Goal: Register for event/course: Register for event/course

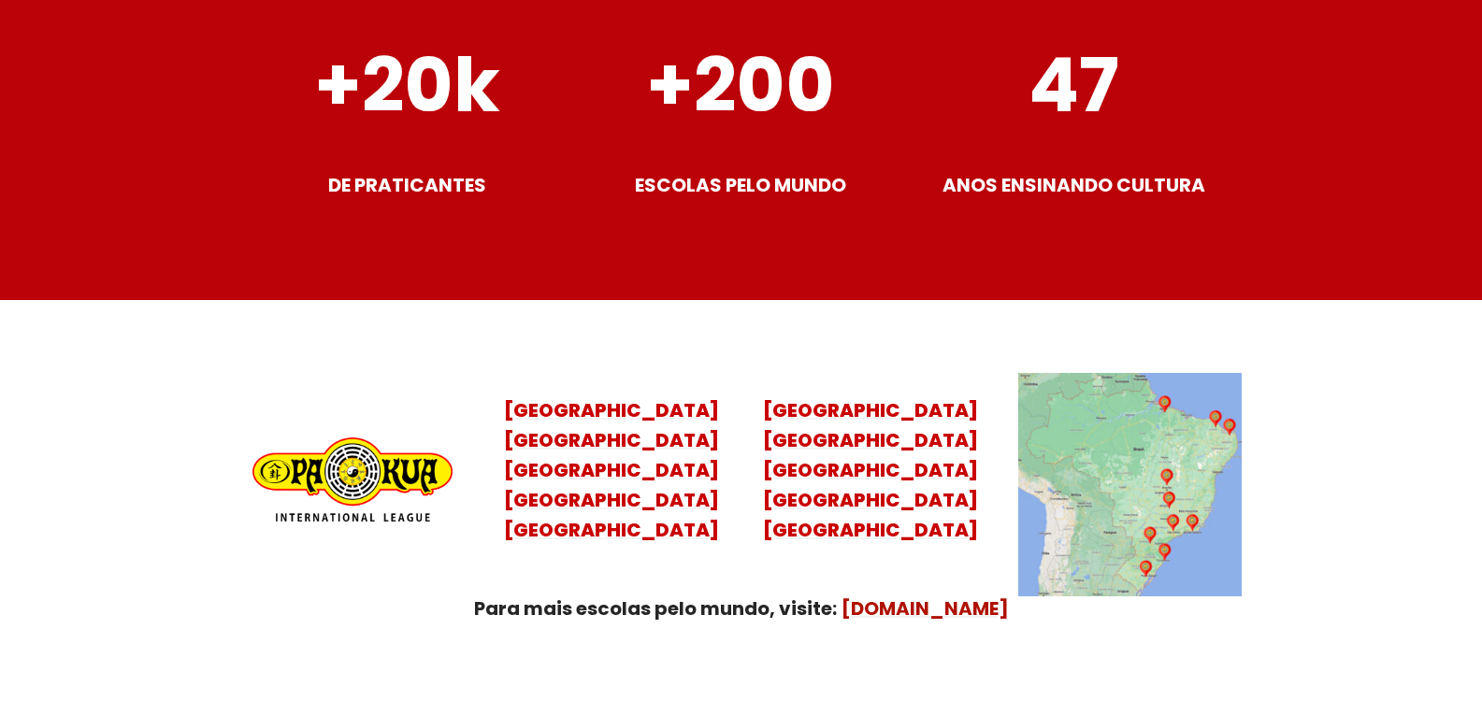
scroll to position [7293, 0]
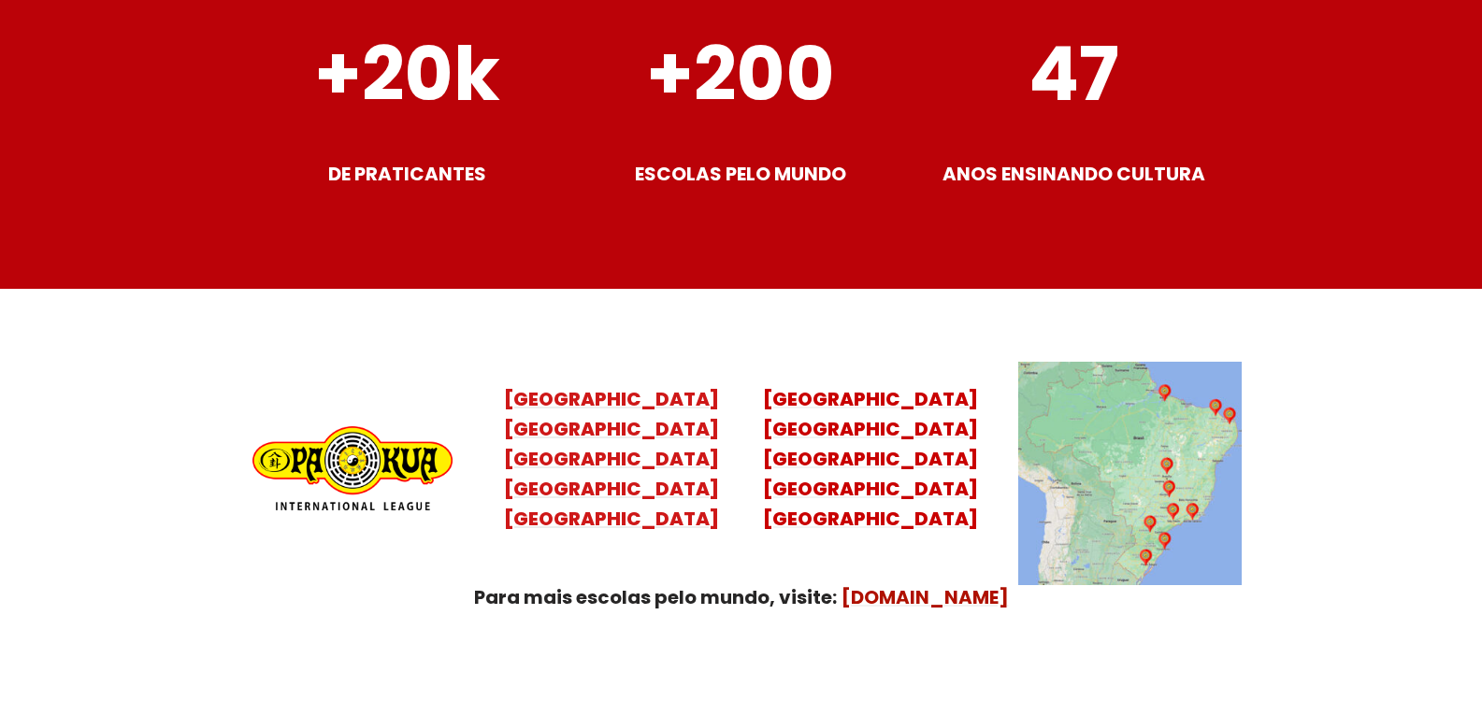
click at [546, 416] on mark "Santa Catarina Paraná São Paulo Rio de Janeiro" at bounding box center [611, 474] width 215 height 116
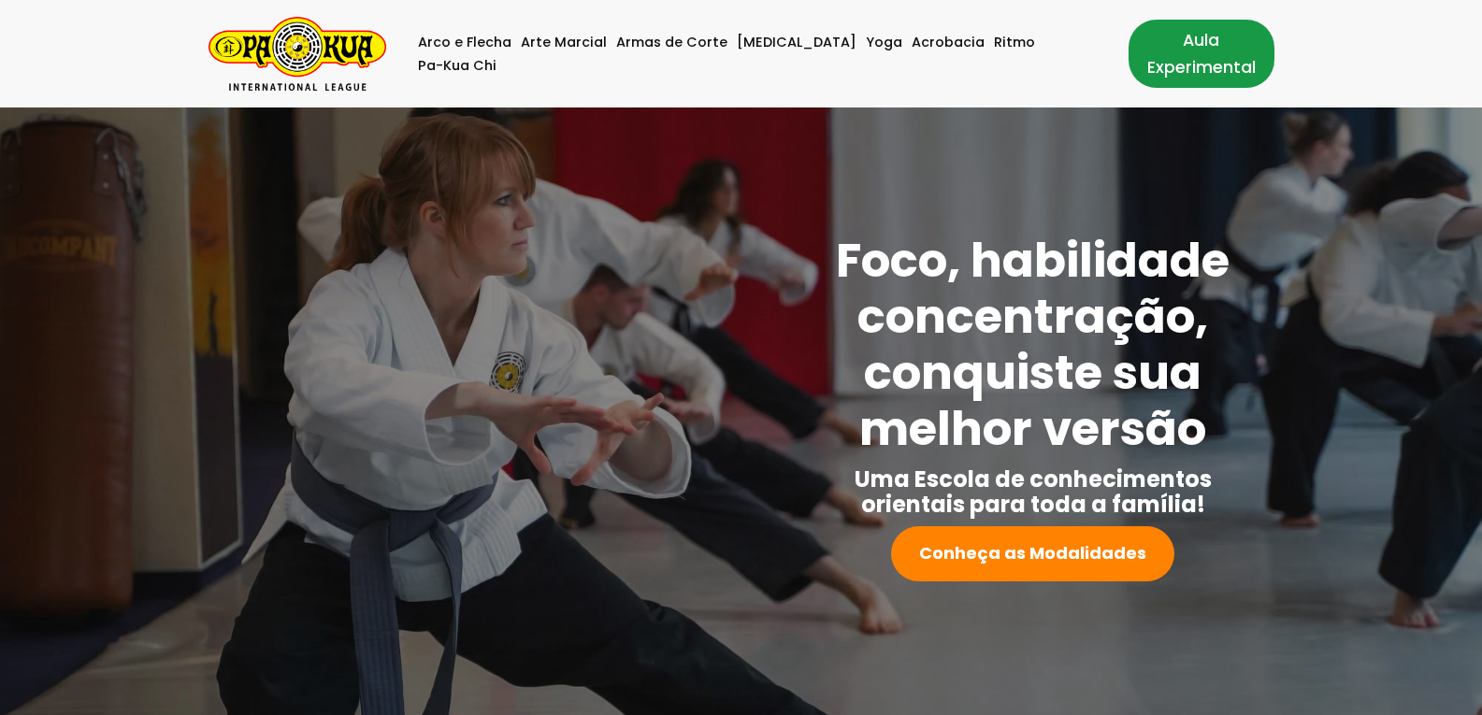
click at [1129, 65] on link "Aula Experimental" at bounding box center [1202, 53] width 146 height 67
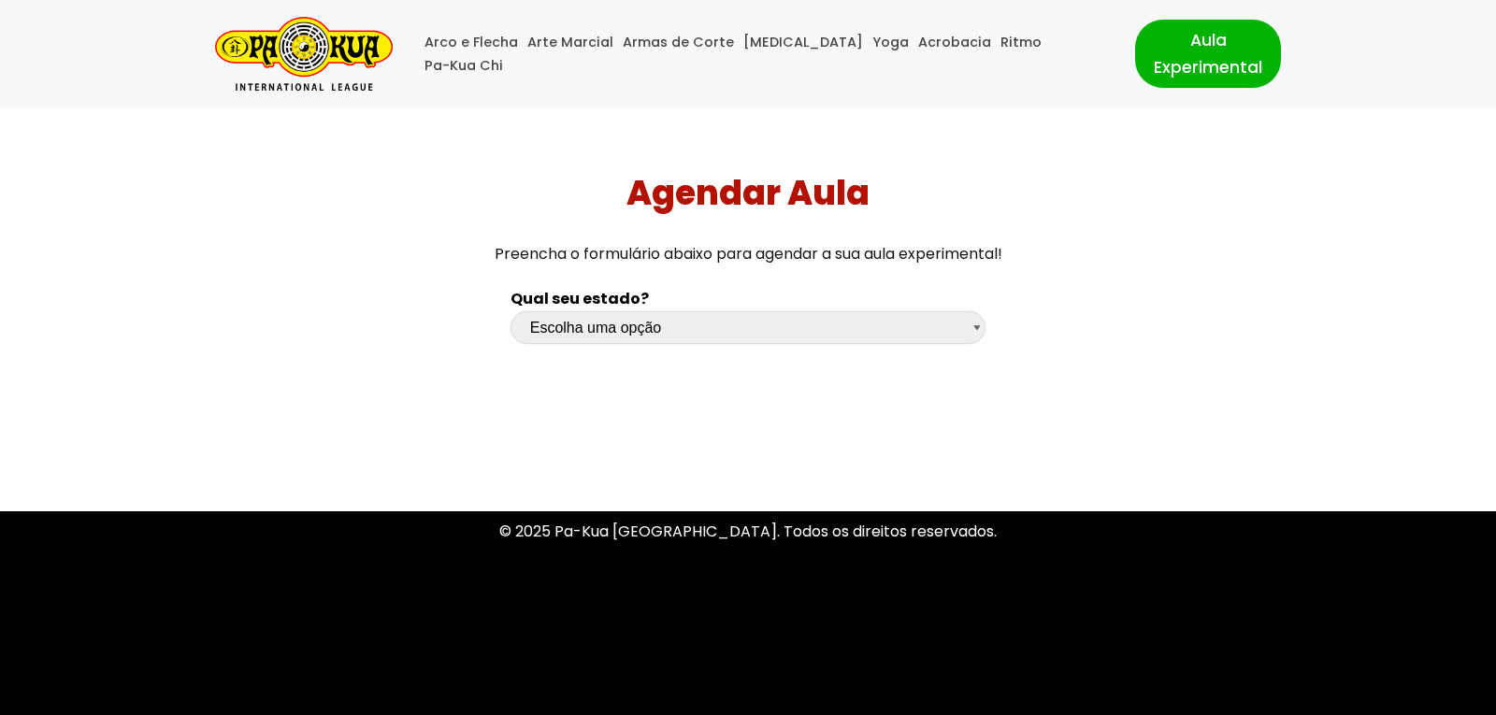
click at [776, 326] on select "Escolha uma opção Rio Grande do Sul Santa Catarina Paraná São Paulo Rio de Jane…" at bounding box center [749, 327] width 476 height 33
select select "sc"
click at [511, 311] on select "Escolha uma opção Rio Grande do Sul Santa Catarina Paraná São Paulo Rio de Jane…" at bounding box center [749, 327] width 476 height 33
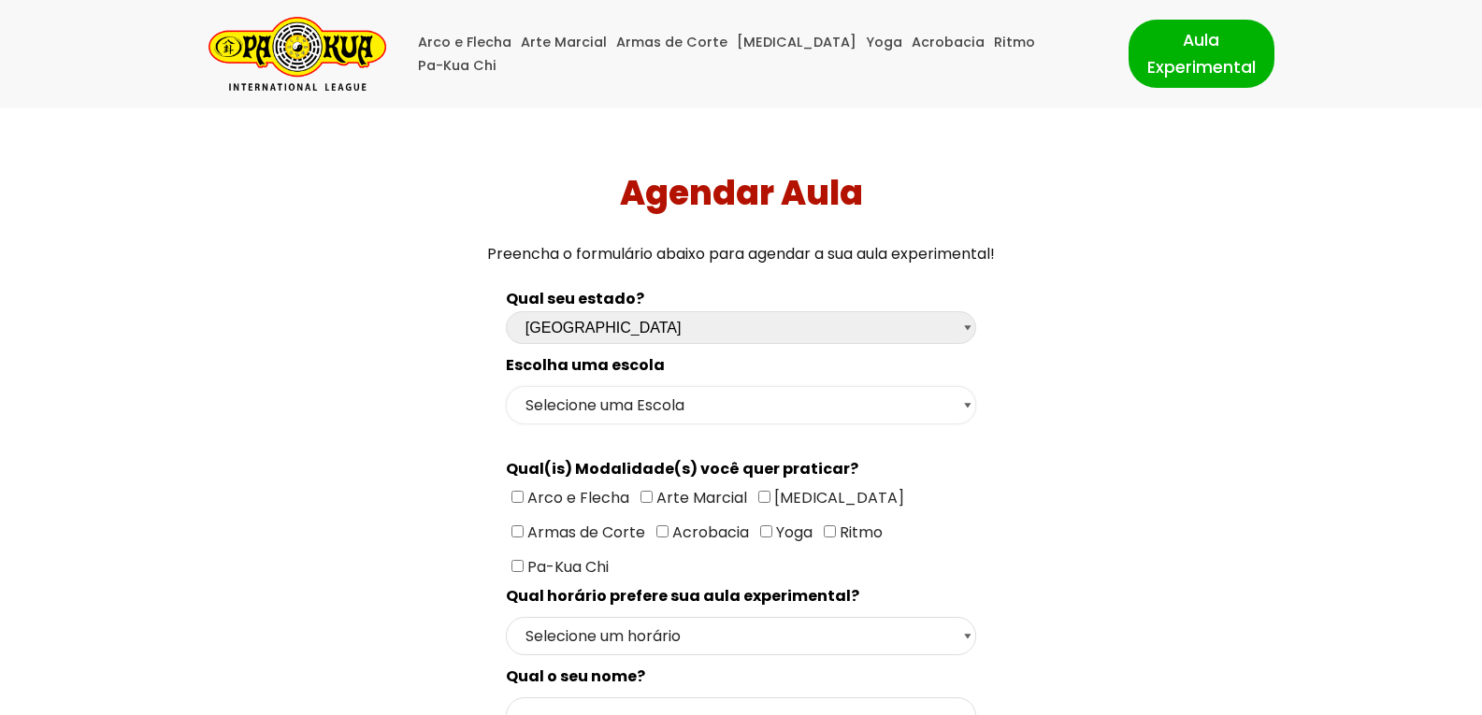
click at [607, 412] on select "Selecione uma Escola Florianópolis - Escola Pantanal Florianópolis - Escola Mau…" at bounding box center [741, 405] width 470 height 38
select select "Florianópolis - Escola São José"
click at [506, 386] on select "Selecione uma Escola Florianópolis - Escola Pantanal Florianópolis - Escola Mau…" at bounding box center [741, 405] width 470 height 38
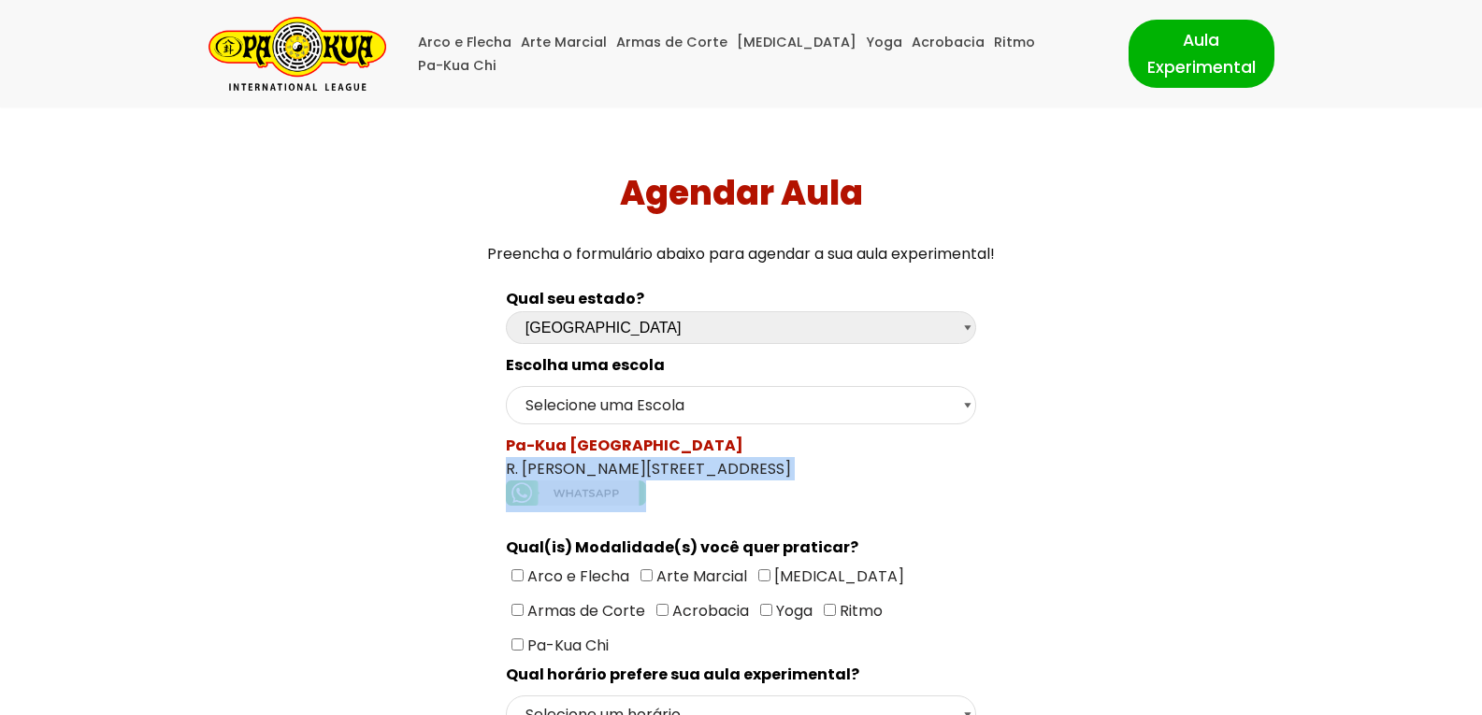
drag, startPoint x: 501, startPoint y: 464, endPoint x: 741, endPoint y: 482, distance: 241.0
click at [741, 467] on div "Pa-Kua São José R. José Filomeno, 82 - São José" at bounding box center [741, 473] width 470 height 79
copy div "R. José Filomeno, 82 - São José"
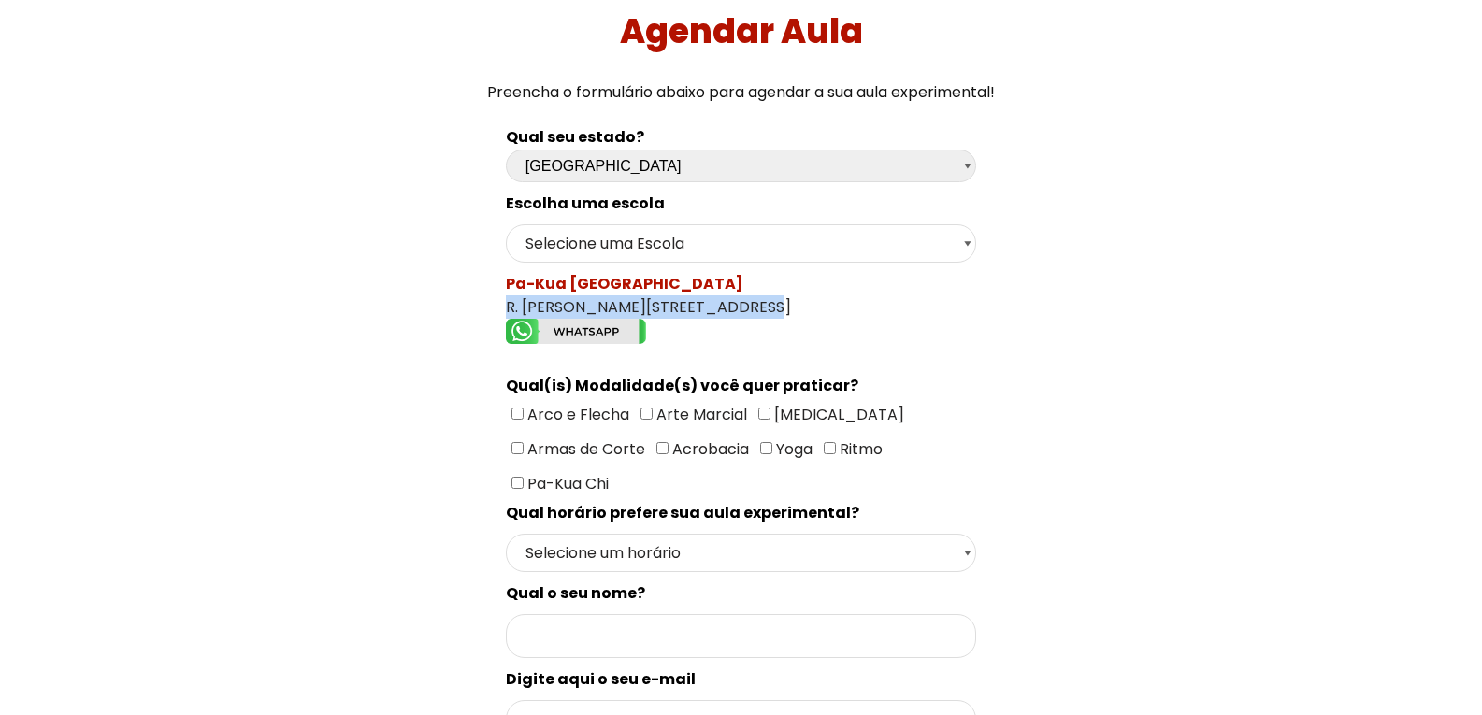
scroll to position [187, 0]
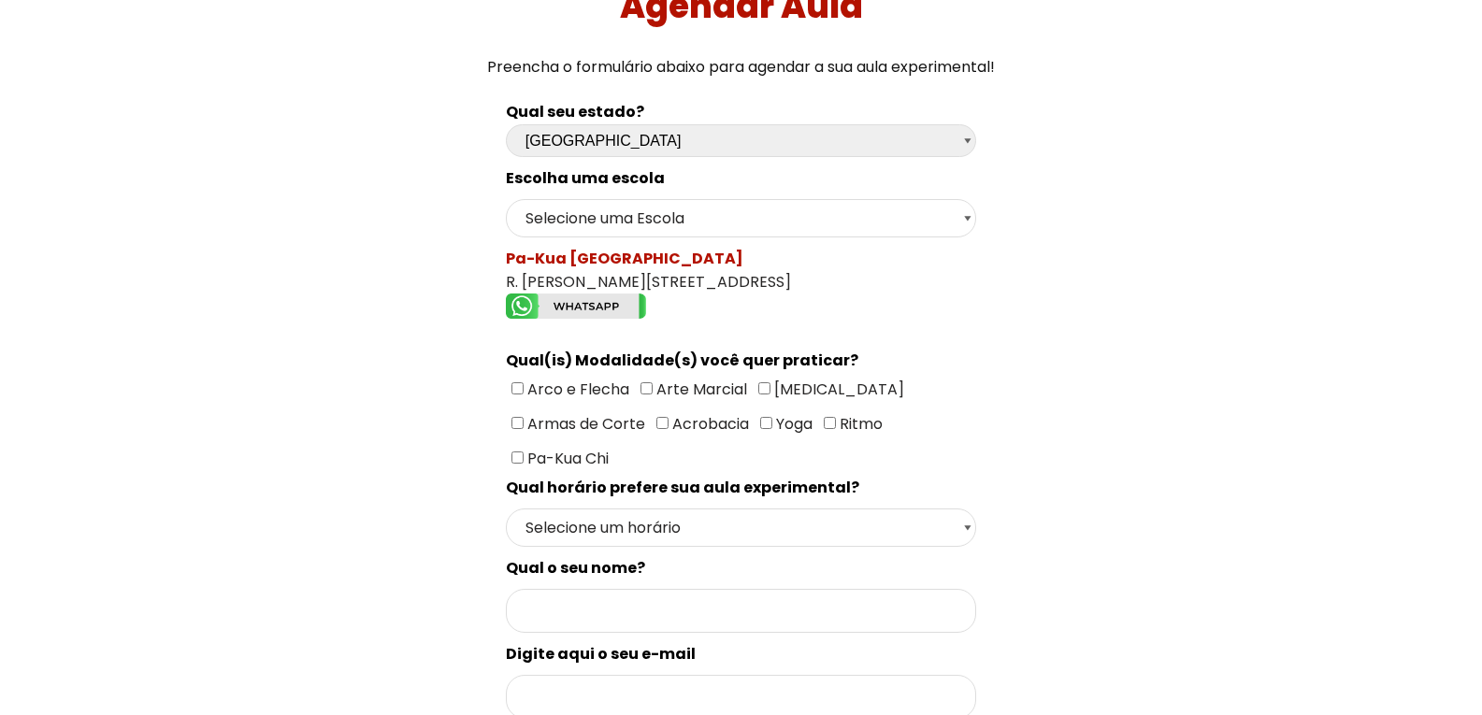
click at [679, 383] on span "Arte Marcial" at bounding box center [700, 390] width 94 height 22
click at [653, 383] on input"] "Arte Marcial" at bounding box center [646, 388] width 12 height 12
click at [679, 383] on span "Arte Marcial" at bounding box center [700, 390] width 94 height 22
click at [653, 383] on input"] "Arte Marcial" at bounding box center [646, 388] width 12 height 12
checkbox input"] "false"
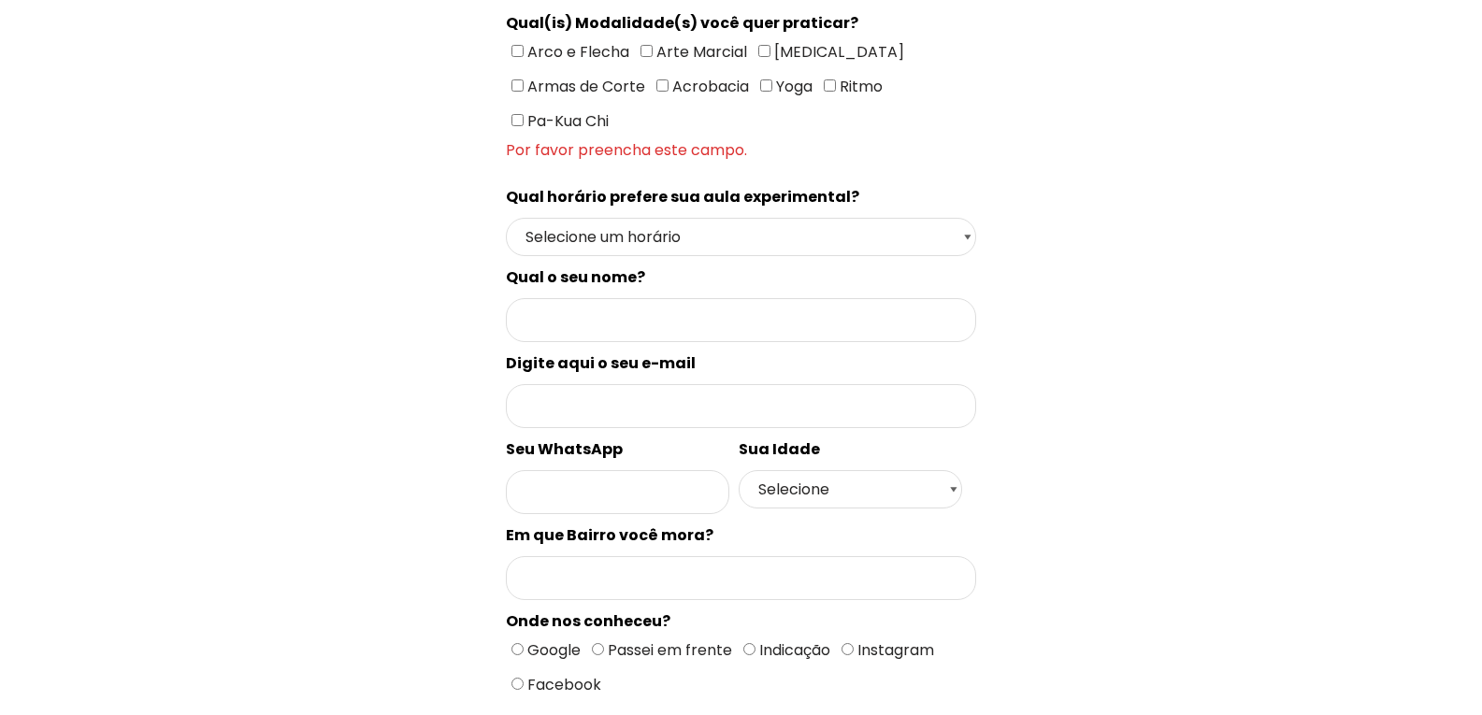
scroll to position [561, 0]
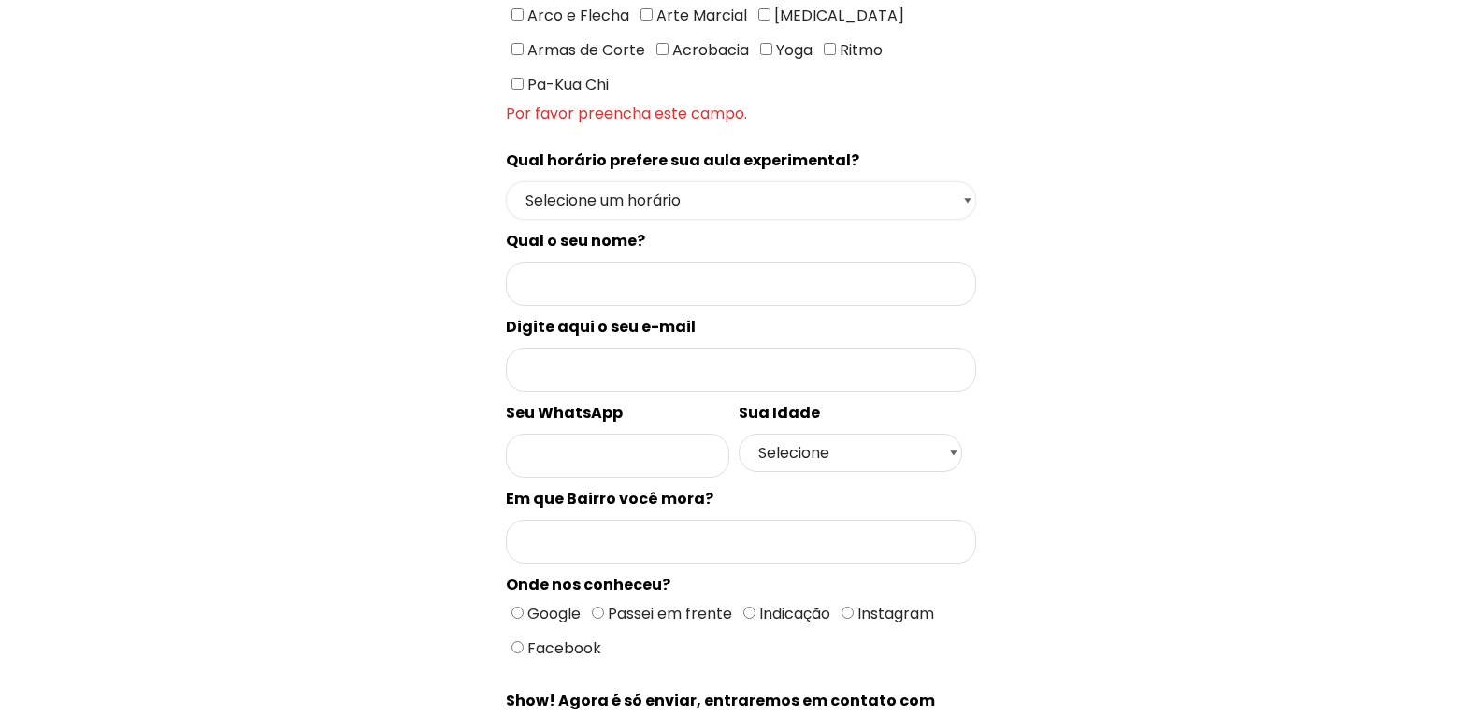
click at [642, 181] on select "Selecione um horário Manhã Tarde Noite" at bounding box center [741, 200] width 470 height 38
click at [1390, 309] on div "Agendar Aula Preencha o formulário abaixo para agendar a sua aula experimental!…" at bounding box center [741, 215] width 1468 height 1336
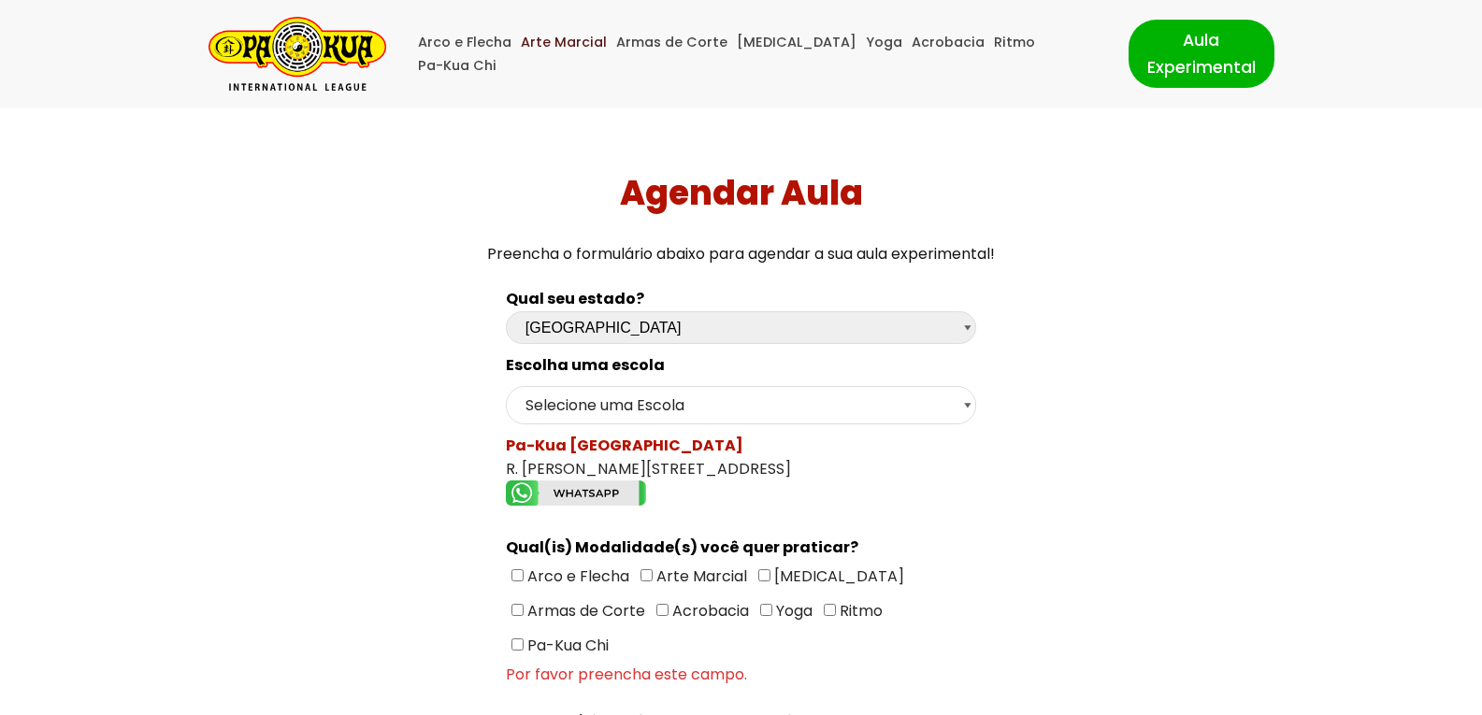
click at [579, 54] on link "Arte Marcial" at bounding box center [564, 42] width 86 height 23
